Goal: Obtain resource: Download file/media

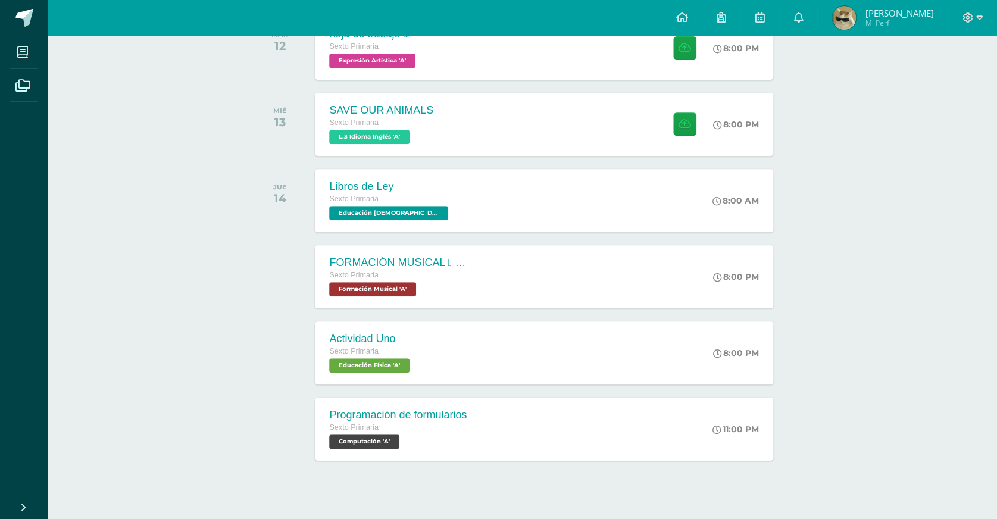
scroll to position [220, 0]
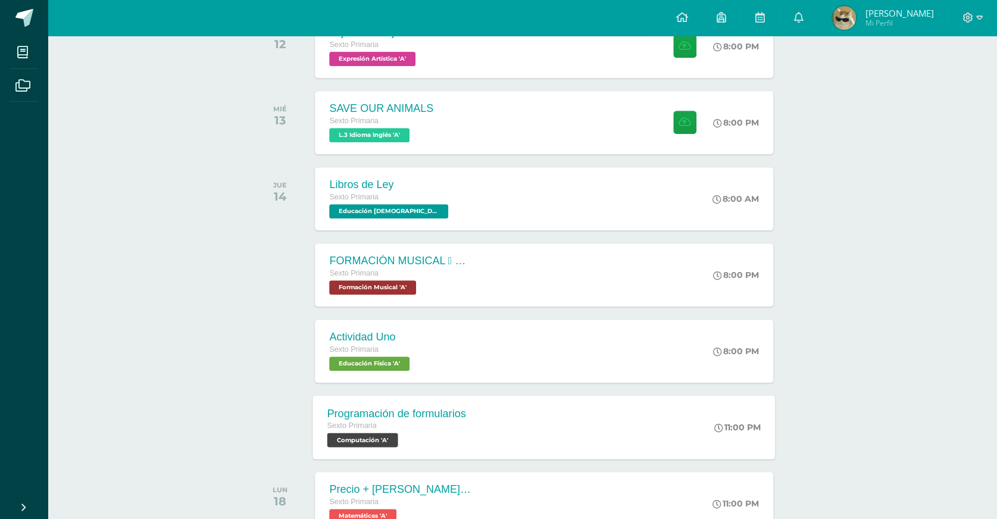
click at [395, 395] on div "Programación de formularios Sexto Primaria Computación 'A'" at bounding box center [397, 427] width 168 height 64
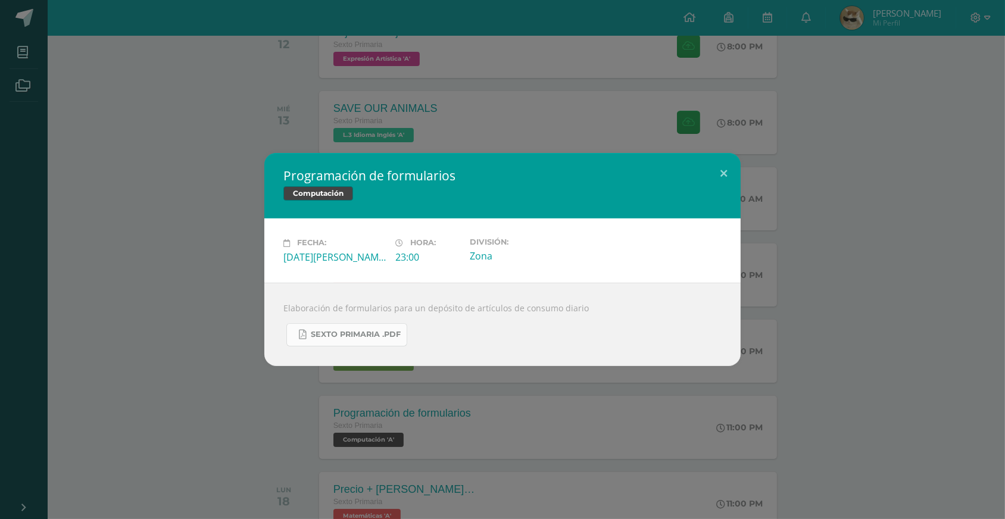
click at [304, 343] on div "Elaboración de formularios para un depósito de artículos de consumo diario Sext…" at bounding box center [502, 324] width 476 height 83
click at [304, 343] on link "Sexto Primaria .pdf" at bounding box center [346, 334] width 121 height 23
click at [902, 92] on div "Programación de formularios Computación Fecha: [DATE][PERSON_NAME] Hora: 23:00 …" at bounding box center [502, 259] width 1005 height 519
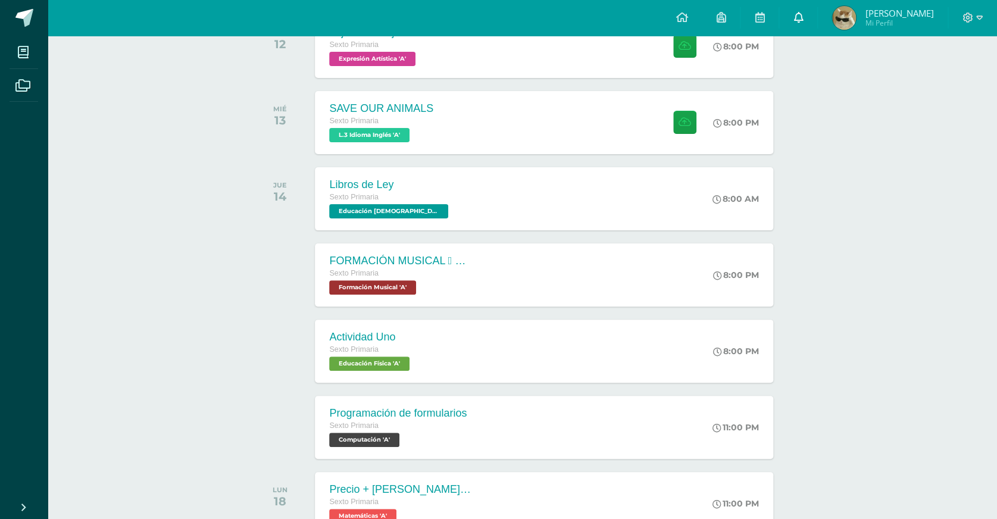
click at [817, 24] on link at bounding box center [799, 18] width 38 height 36
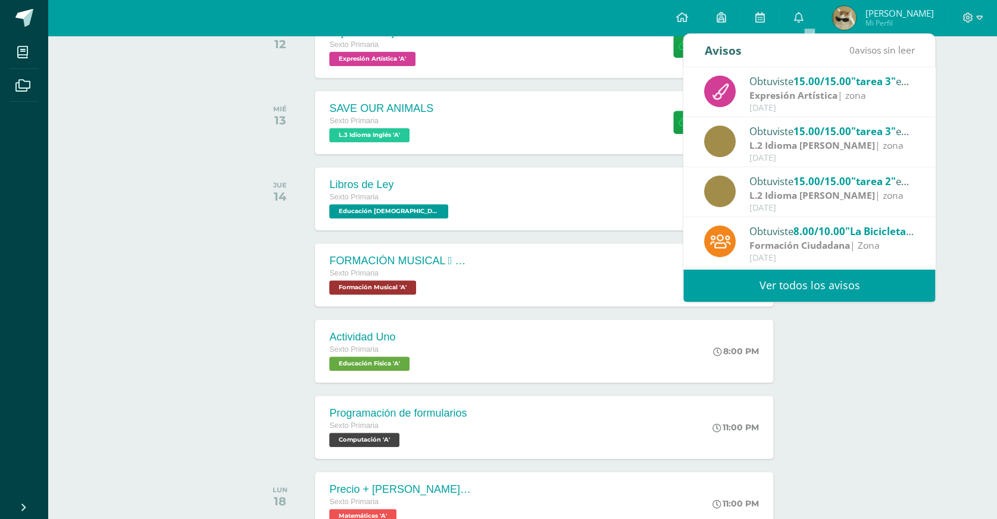
click at [852, 89] on div "Expresión Artística | zona" at bounding box center [833, 96] width 166 height 14
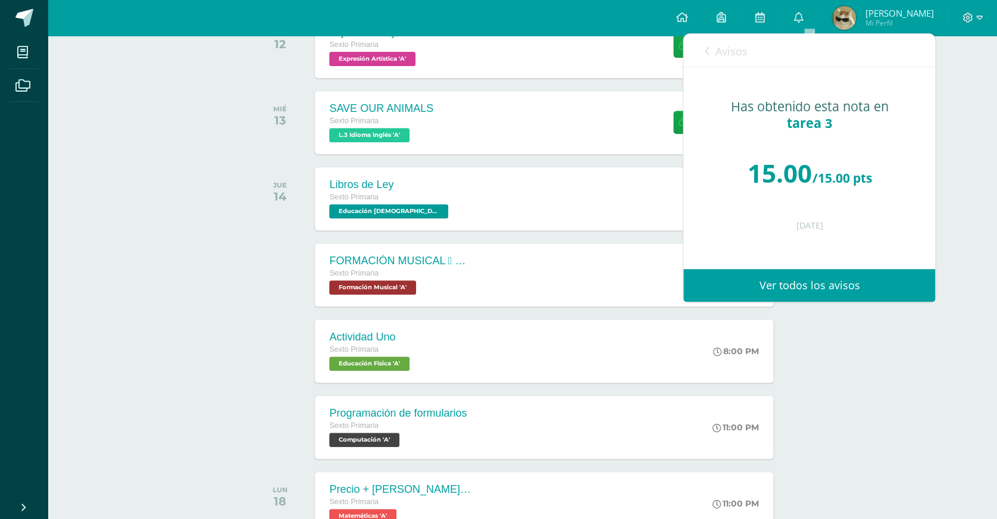
click at [952, 117] on div "Actividades recientes y próximas Tablero Pendientes de entrega Entregadas todas…" at bounding box center [523, 403] width 950 height 1176
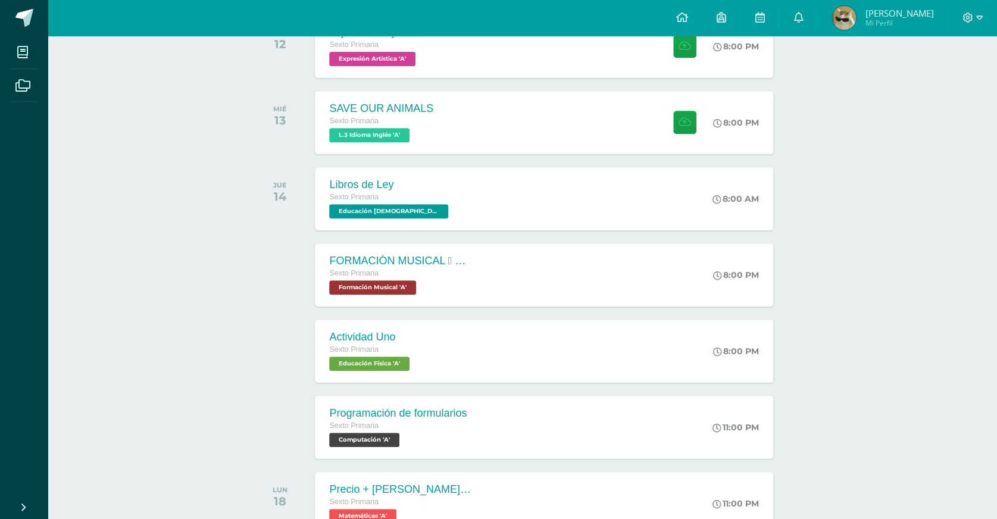
drag, startPoint x: 952, startPoint y: 314, endPoint x: 928, endPoint y: 420, distance: 109.2
click at [929, 326] on div "Actividades recientes y próximas Tablero Pendientes de entrega Entregadas todas…" at bounding box center [523, 403] width 950 height 1176
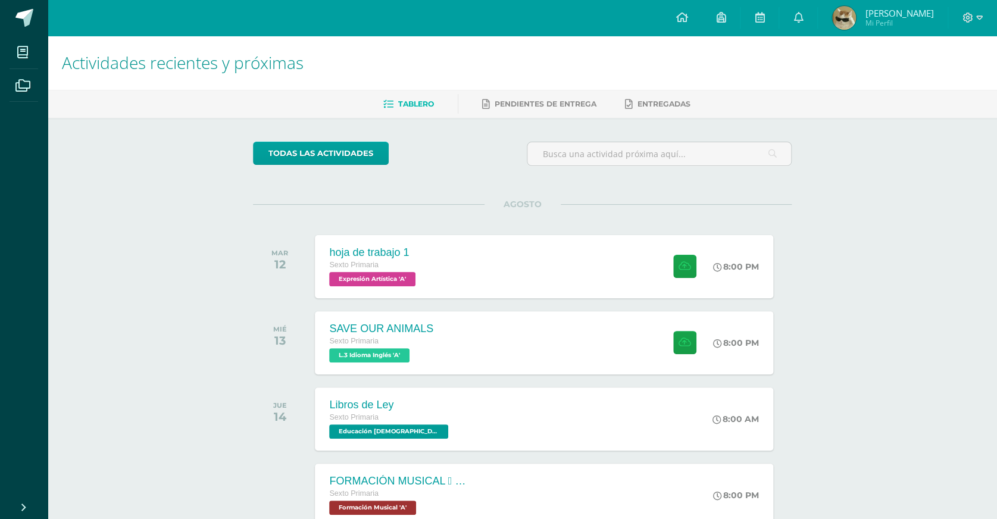
click at [915, 299] on div "Actividades recientes y próximas Tablero Pendientes de entrega Entregadas todas…" at bounding box center [523, 395] width 950 height 719
click at [851, 198] on div "Actividades recientes y próximas Tablero Pendientes de entrega Entregadas todas…" at bounding box center [523, 395] width 950 height 719
click at [825, 263] on div "Actividades recientes y próximas Tablero Pendientes de entrega Entregadas todas…" at bounding box center [523, 395] width 950 height 719
click at [786, 286] on div "MAR 12 hoja de trabajo 1 Sexto Primaria Expresión Artística 'A' 8:00 PM hoja de…" at bounding box center [522, 266] width 539 height 67
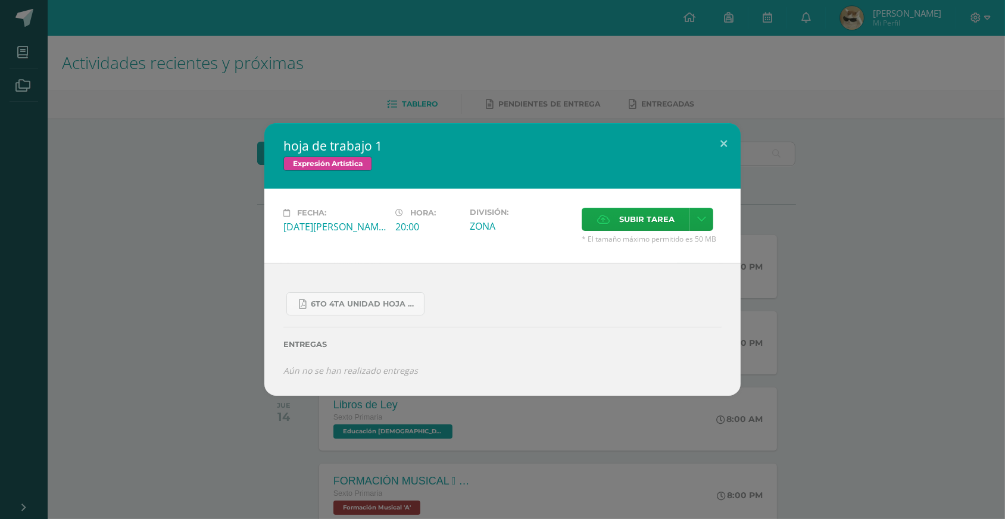
click at [493, 95] on div "hoja de trabajo 1 Expresión Artística Fecha: Martes 12 de Agosto Hora: 20:00 Di…" at bounding box center [502, 259] width 1005 height 519
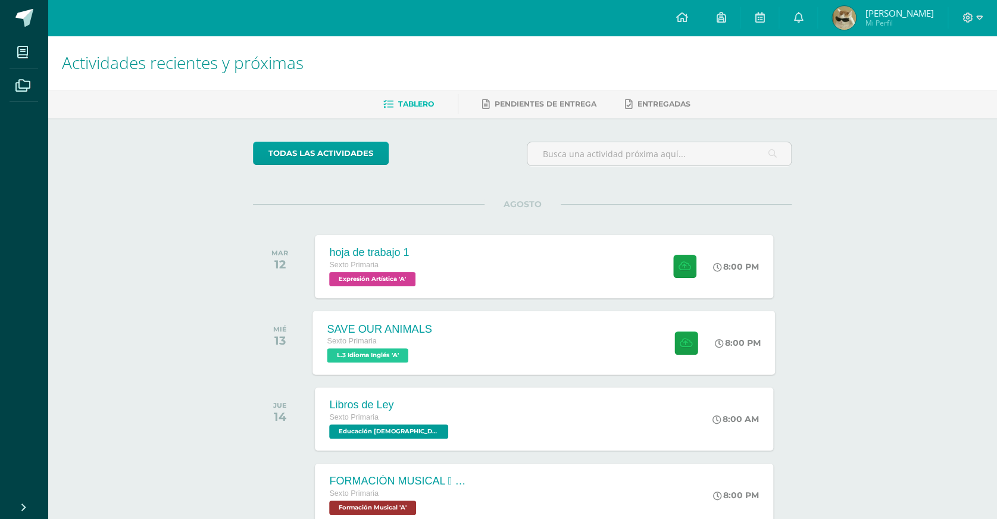
click at [391, 335] on div "Sexto Primaria" at bounding box center [380, 341] width 105 height 13
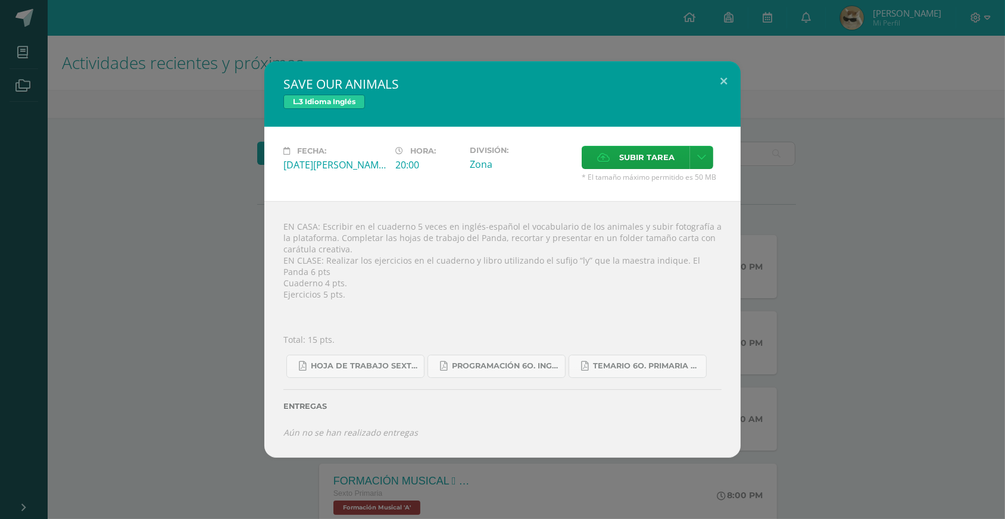
click at [833, 297] on div "SAVE OUR ANIMALS L.3 Idioma Inglés Fecha: Miércoles 13 de Agosto Hora: 20:00 Di…" at bounding box center [503, 259] width 996 height 397
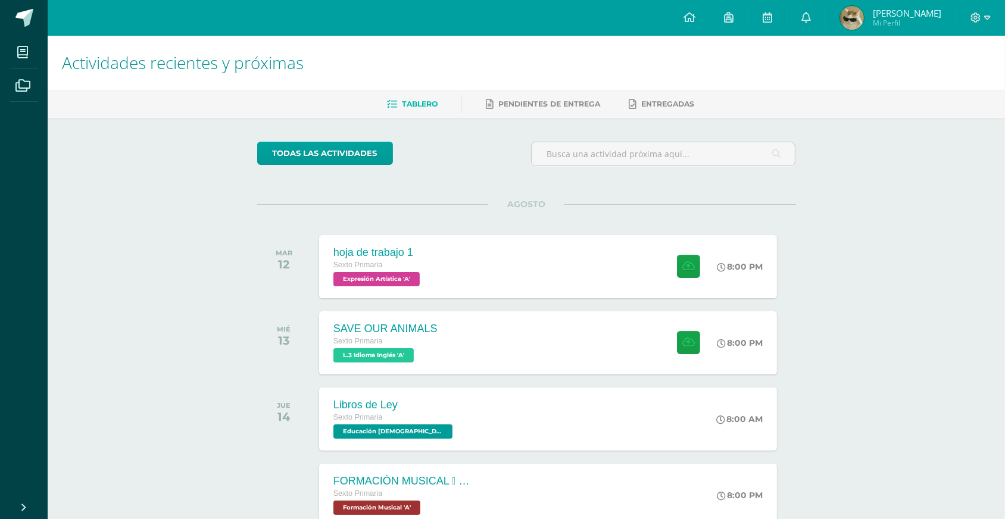
click at [822, 291] on div "Actividades recientes y próximas Tablero Pendientes de entrega Entregadas todas…" at bounding box center [527, 395] width 958 height 719
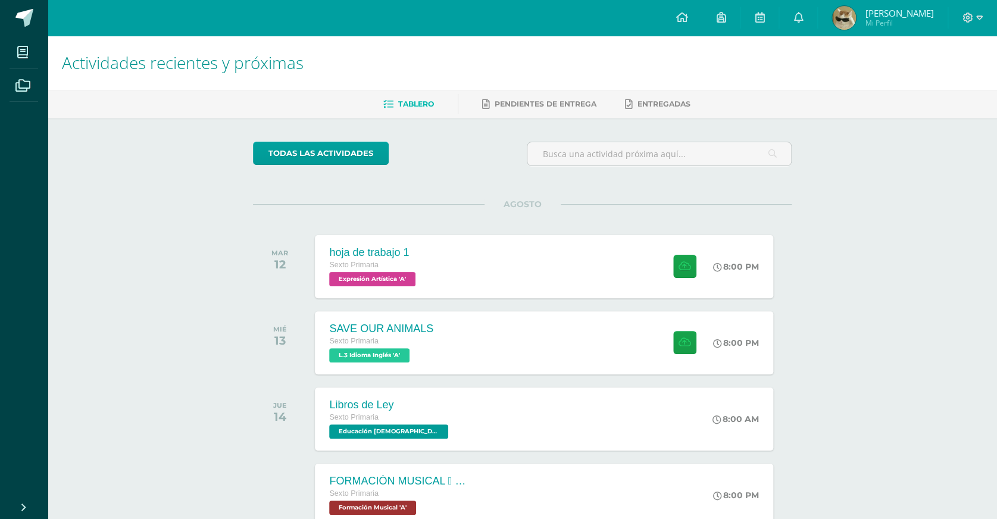
click at [619, 214] on div "AGOSTO MAR 12 hoja de trabajo 1 Sexto Primaria Expresión Artística 'A' 8:00 PM …" at bounding box center [522, 252] width 539 height 96
click at [950, 211] on div "Actividades recientes y próximas Tablero Pendientes de entrega Entregadas todas…" at bounding box center [523, 395] width 950 height 719
